Goal: Task Accomplishment & Management: Use online tool/utility

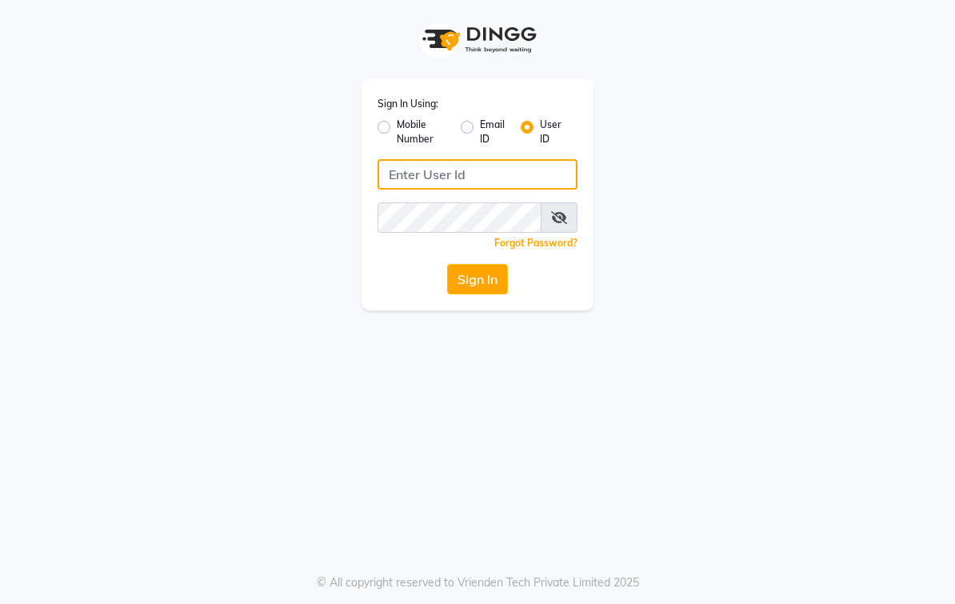
type input "elegancesalon"
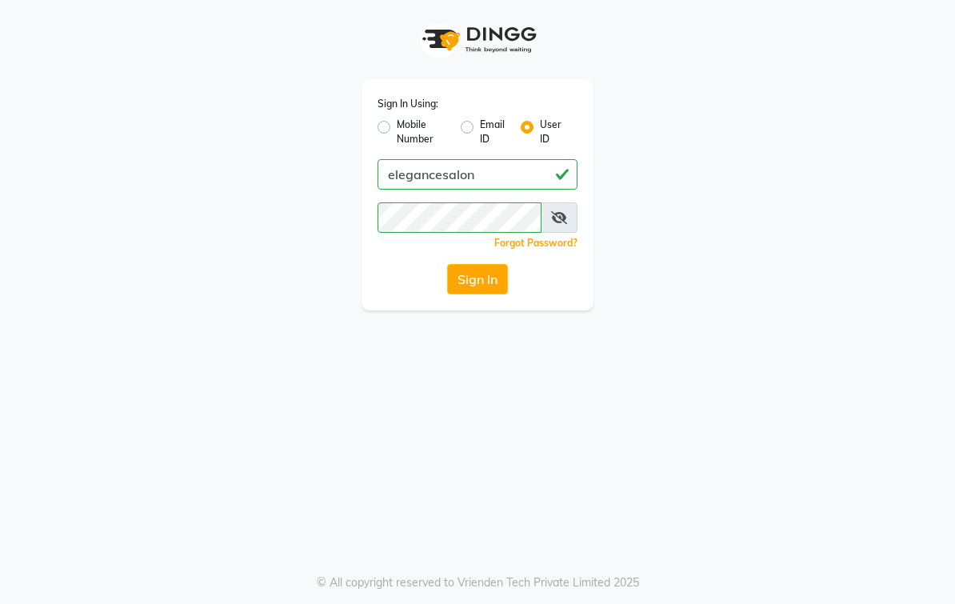
click at [488, 282] on button "Sign In" at bounding box center [477, 279] width 61 height 30
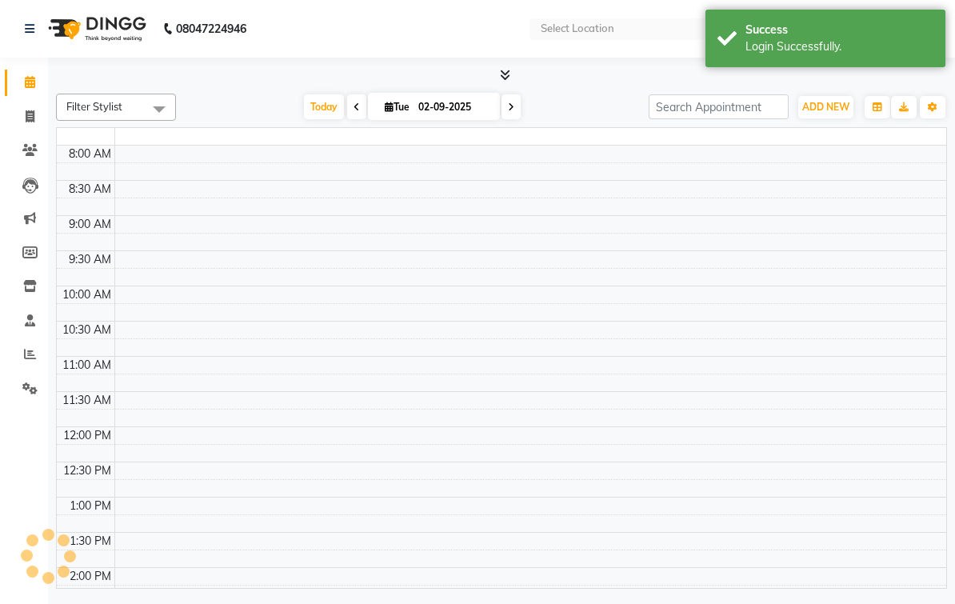
select select "en"
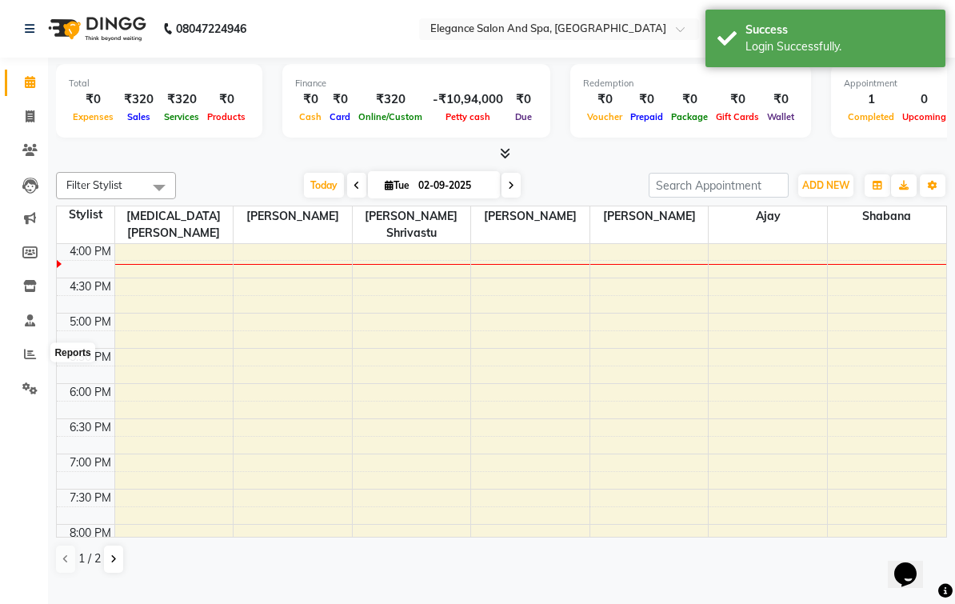
click at [28, 354] on icon at bounding box center [30, 354] width 12 height 12
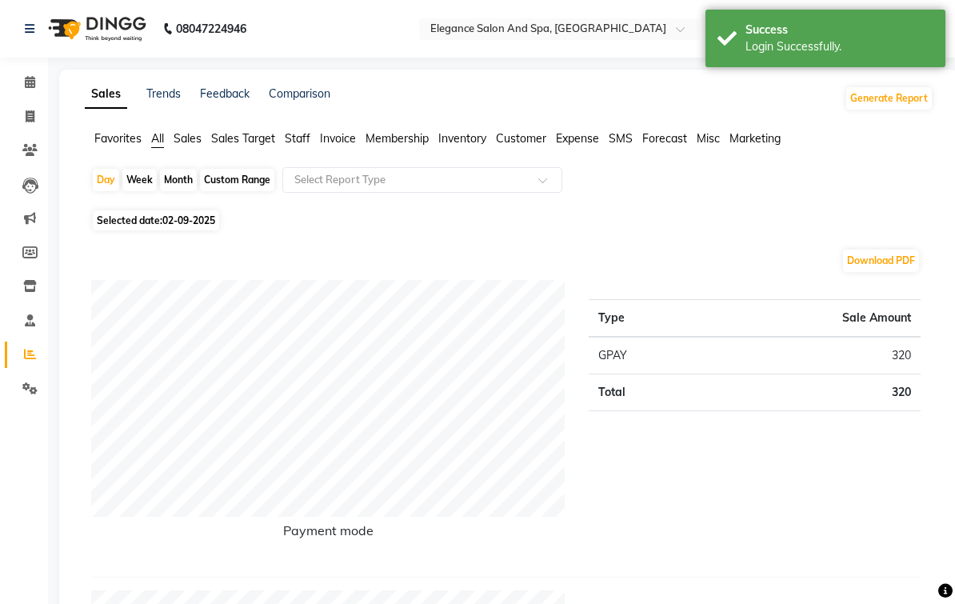
click at [195, 146] on span "Sales" at bounding box center [188, 138] width 28 height 14
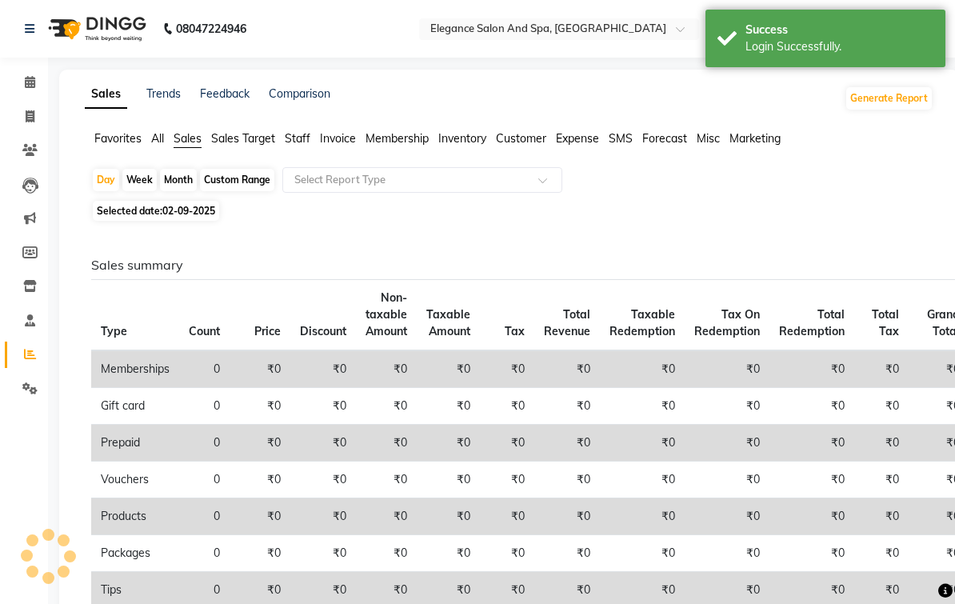
click at [297, 146] on span "Staff" at bounding box center [298, 138] width 26 height 14
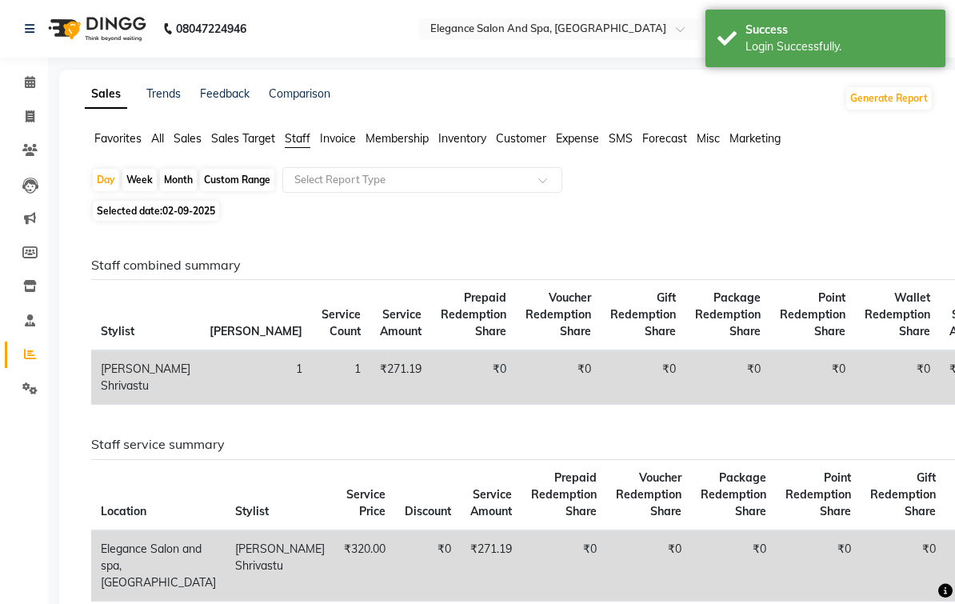
click at [254, 191] on div "Custom Range" at bounding box center [237, 180] width 74 height 22
select select "9"
select select "2025"
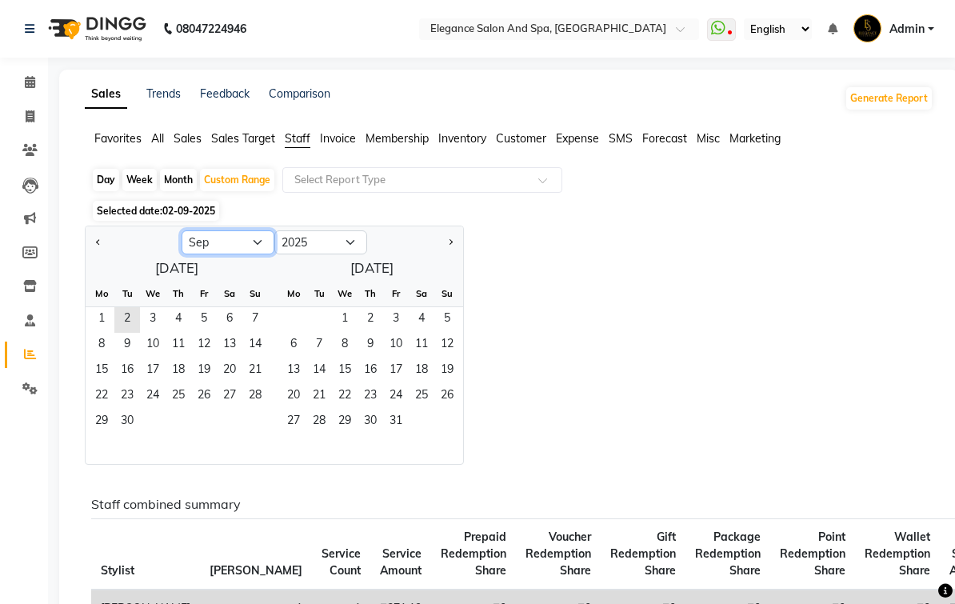
click at [261, 254] on select "Jan Feb Mar Apr May Jun [DATE] Aug Sep Oct Nov Dec" at bounding box center [228, 242] width 93 height 24
select select "8"
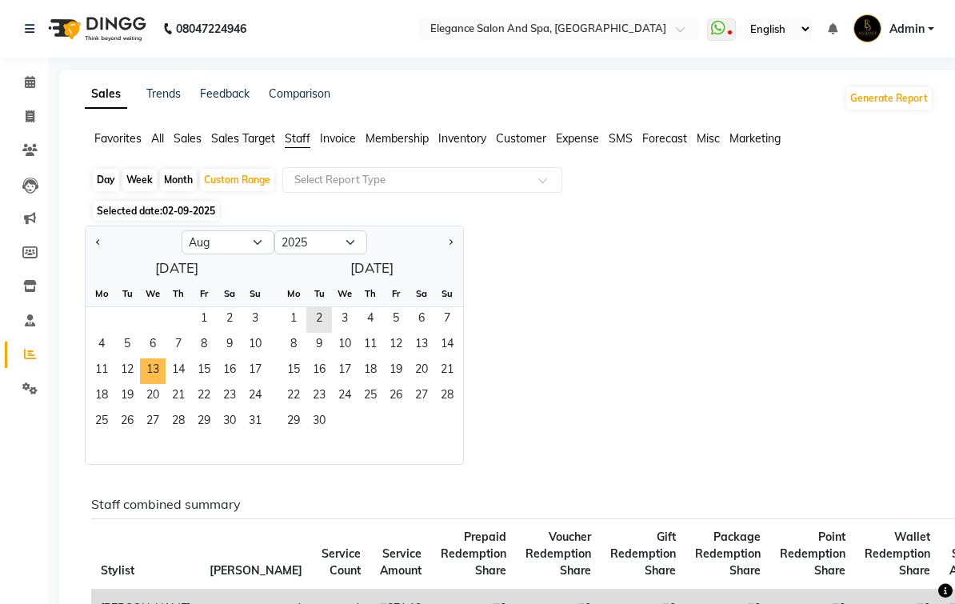
click at [157, 384] on span "13" at bounding box center [153, 371] width 26 height 26
click at [299, 333] on span "1" at bounding box center [294, 320] width 26 height 26
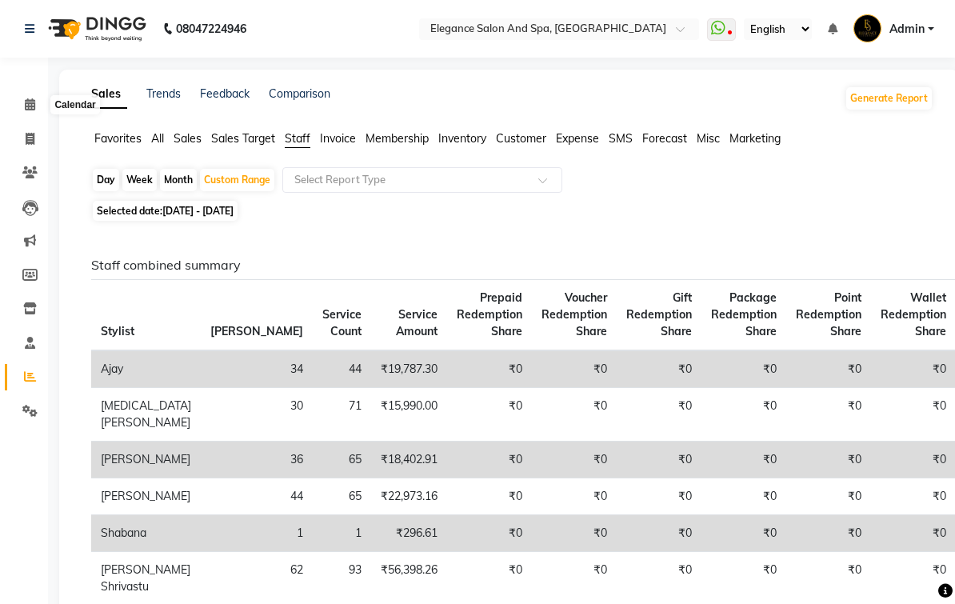
click at [28, 102] on icon at bounding box center [30, 104] width 10 height 12
